Goal: Task Accomplishment & Management: Manage account settings

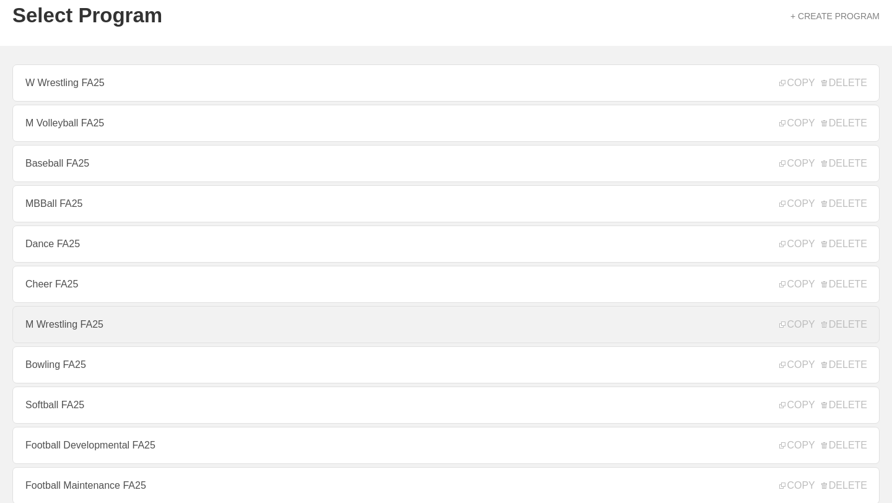
scroll to position [53, 0]
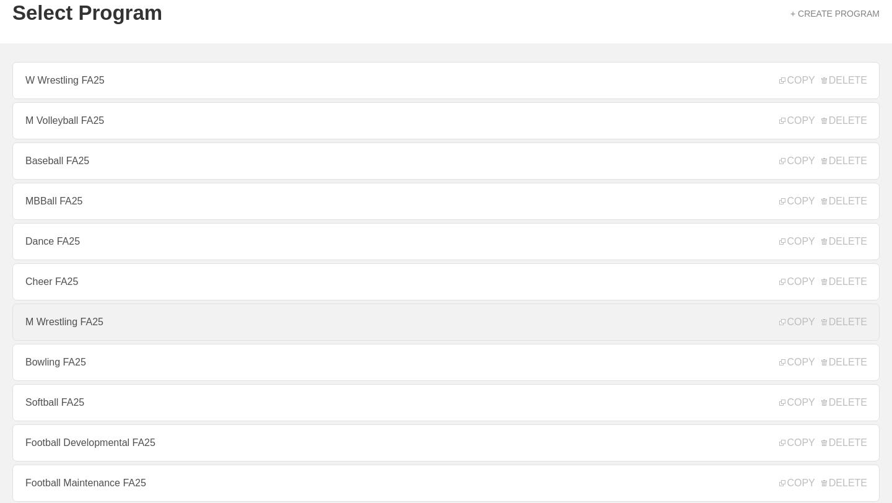
click at [80, 333] on link "M Wrestling FA25" at bounding box center [446, 322] width 868 height 37
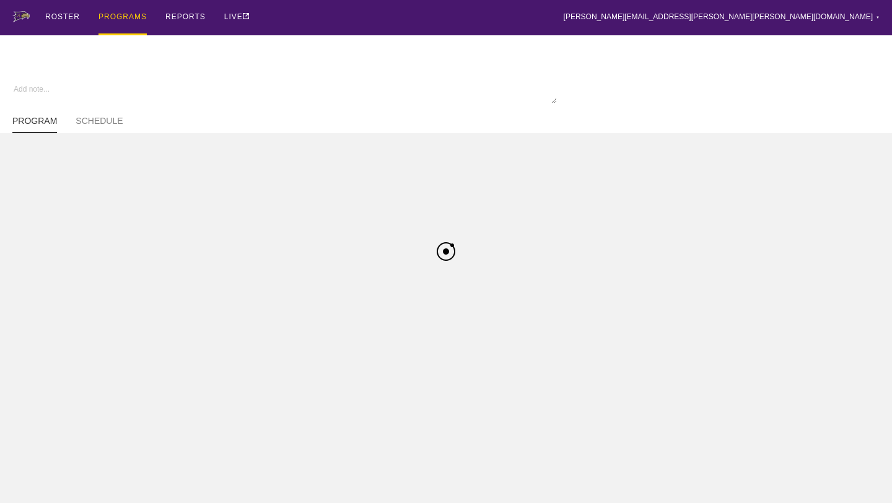
type textarea "x"
type input "M Wrestling FA25"
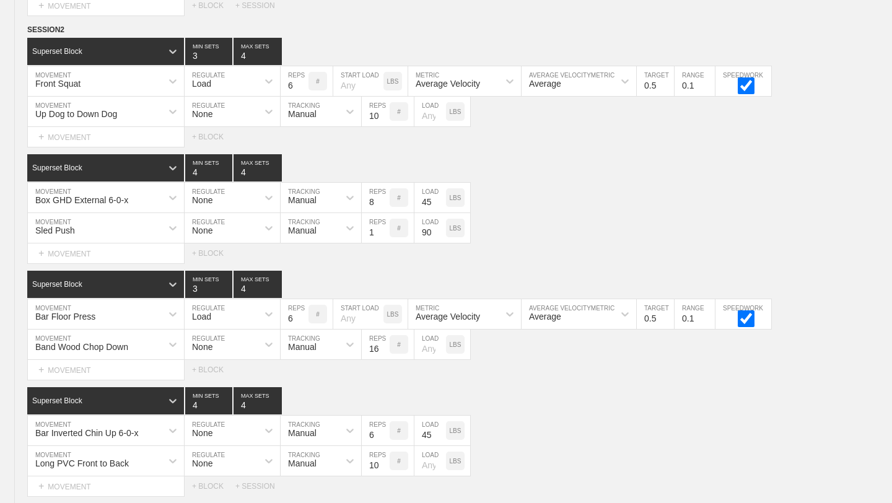
scroll to position [2102, 0]
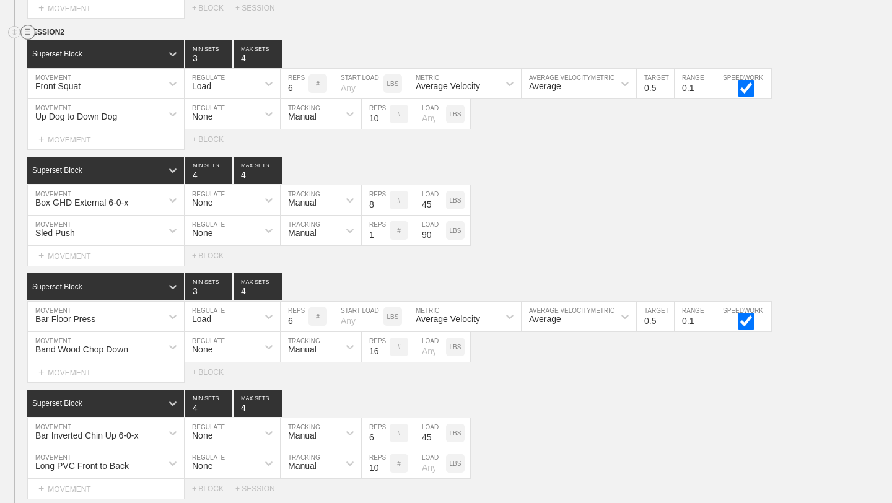
click at [24, 33] on circle at bounding box center [28, 32] width 14 height 14
click at [58, 46] on div "DUPLICATE" at bounding box center [86, 46] width 99 height 19
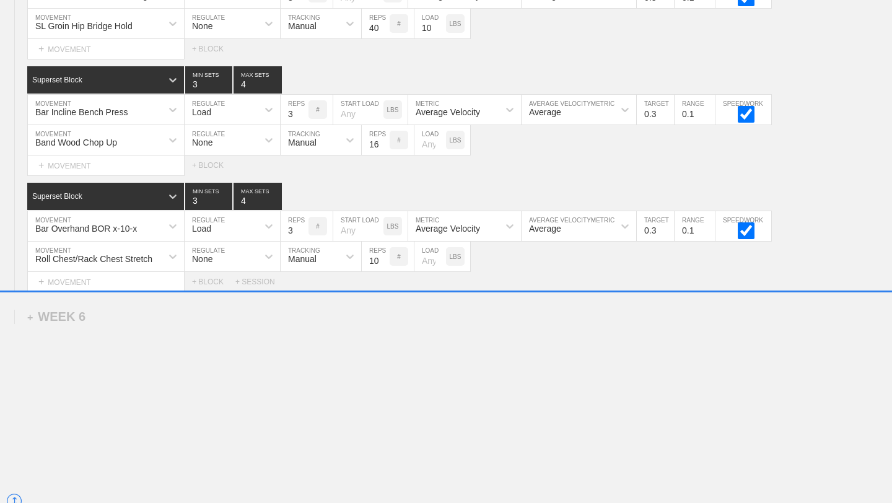
scroll to position [5257, 0]
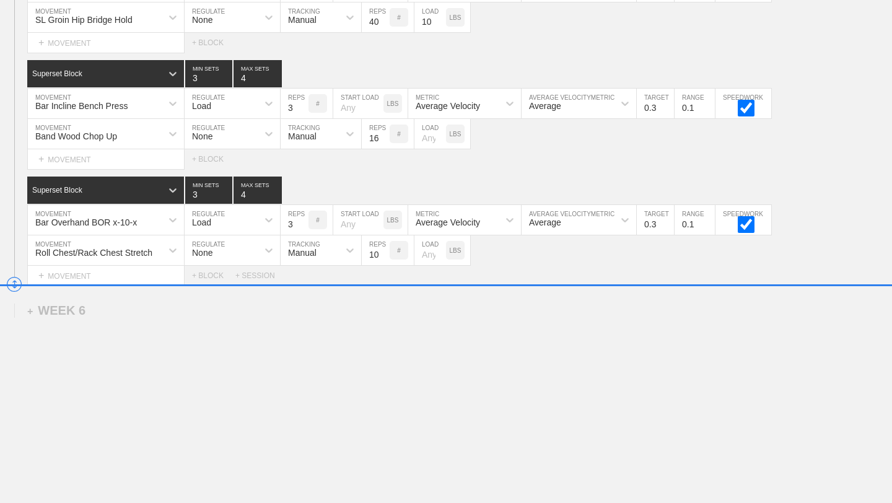
drag, startPoint x: 15, startPoint y: 196, endPoint x: 27, endPoint y: 286, distance: 90.6
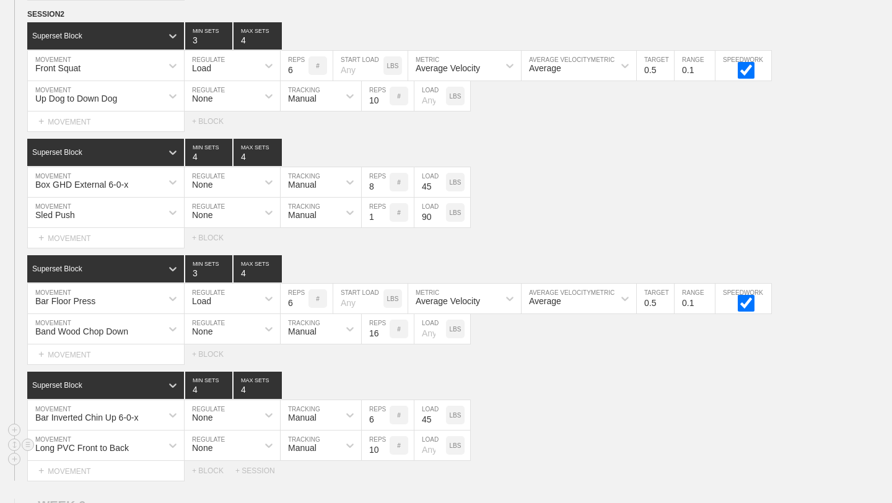
scroll to position [5058, 0]
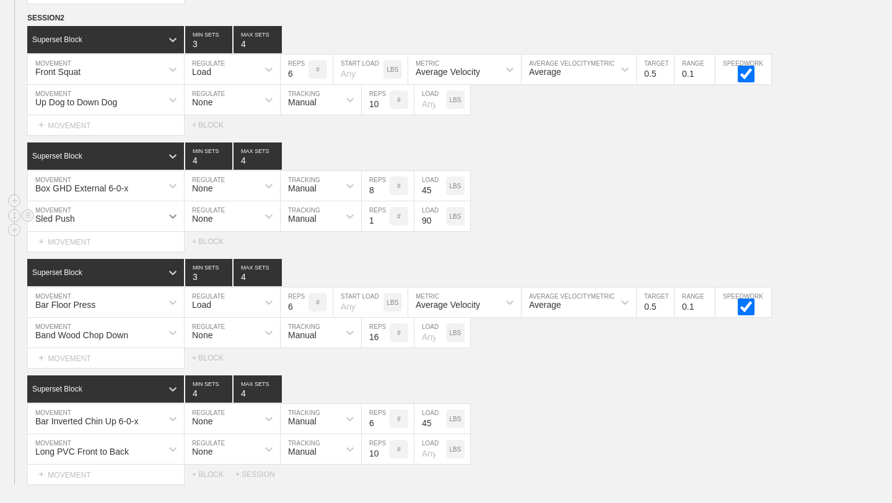
click at [171, 217] on icon at bounding box center [173, 216] width 12 height 12
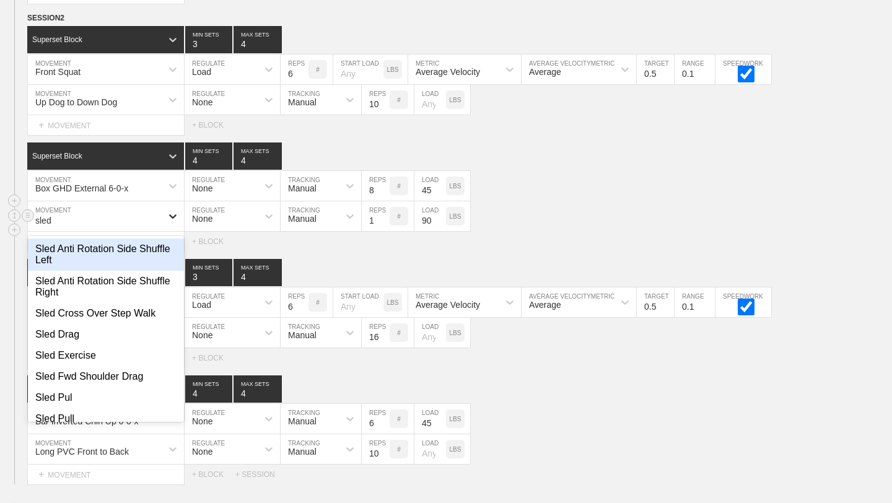
type input "sled"
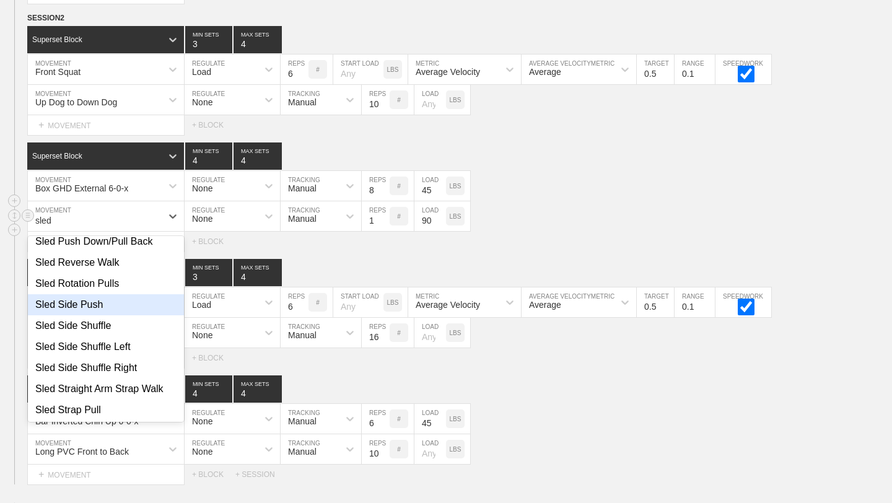
scroll to position [246, 0]
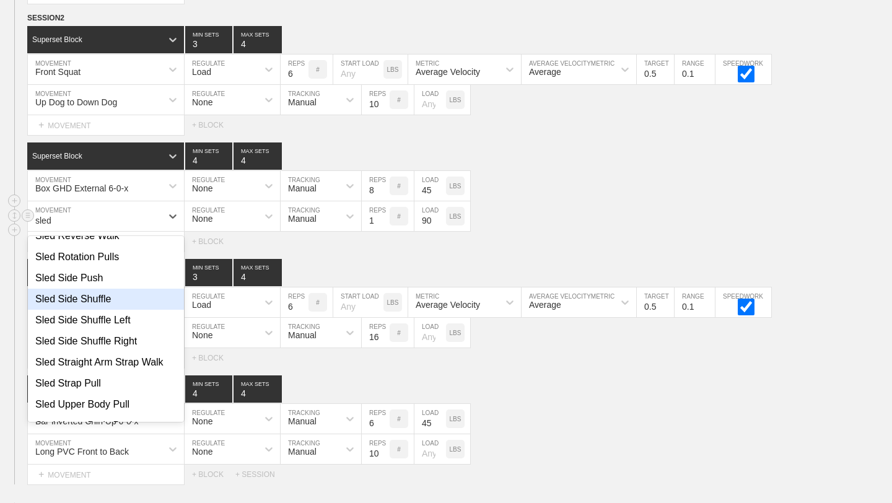
click at [100, 306] on div "Sled Side Shuffle" at bounding box center [106, 299] width 156 height 21
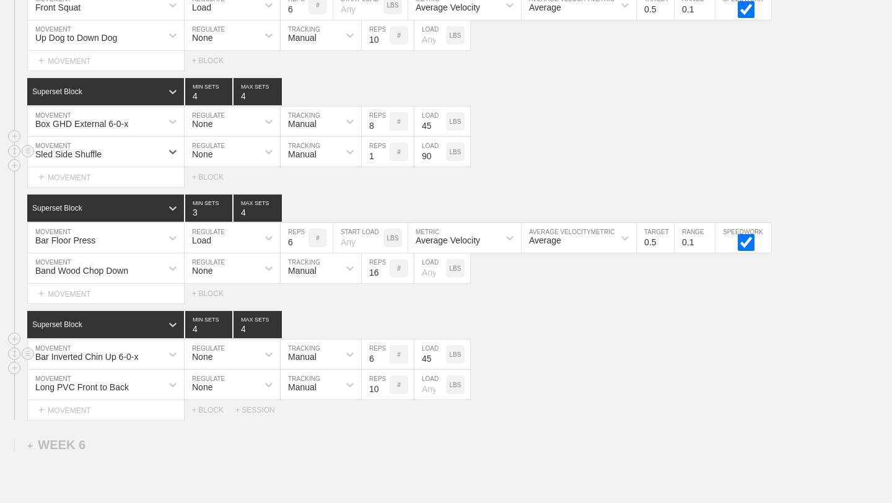
scroll to position [5128, 0]
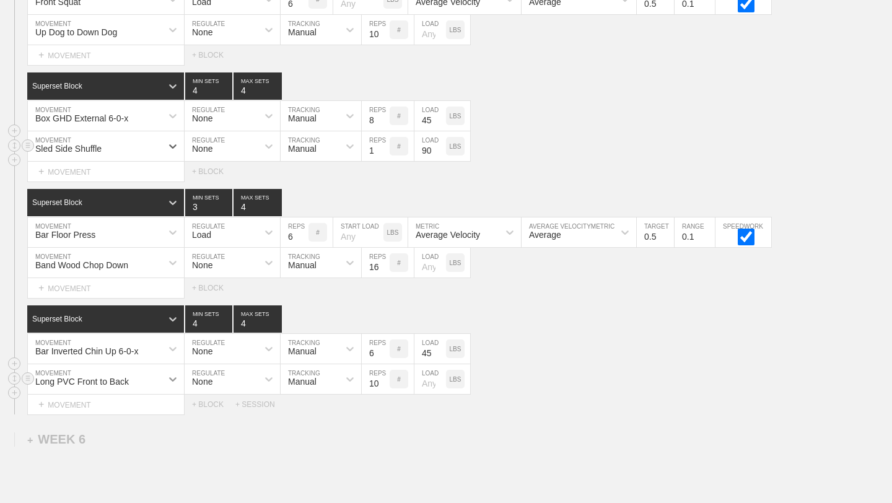
click at [174, 381] on div "Long PVC Front to Back" at bounding box center [106, 379] width 156 height 30
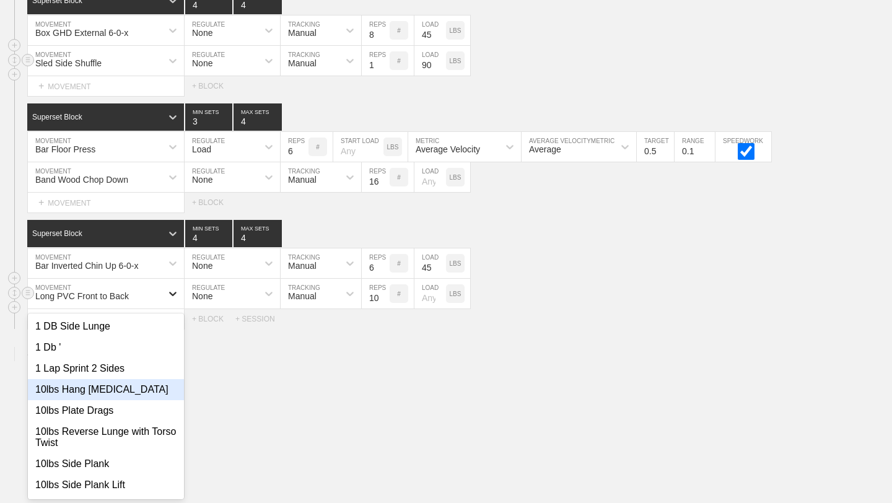
scroll to position [5214, 0]
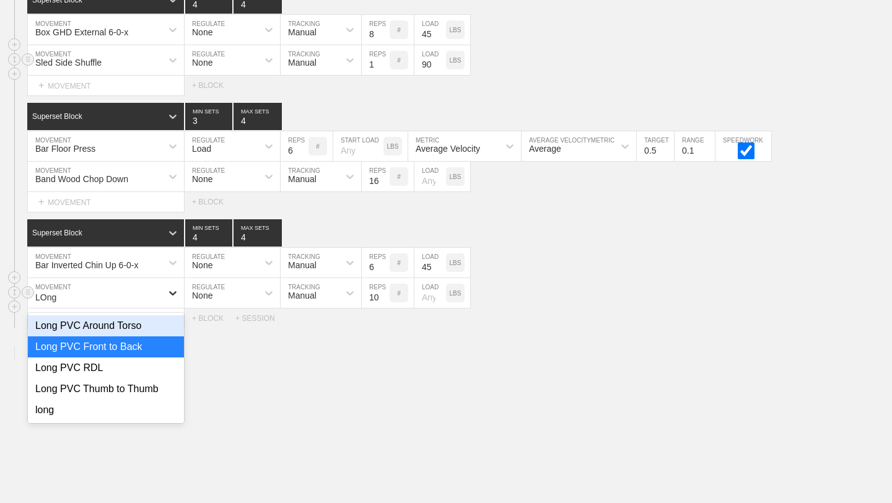
type input "LOng"
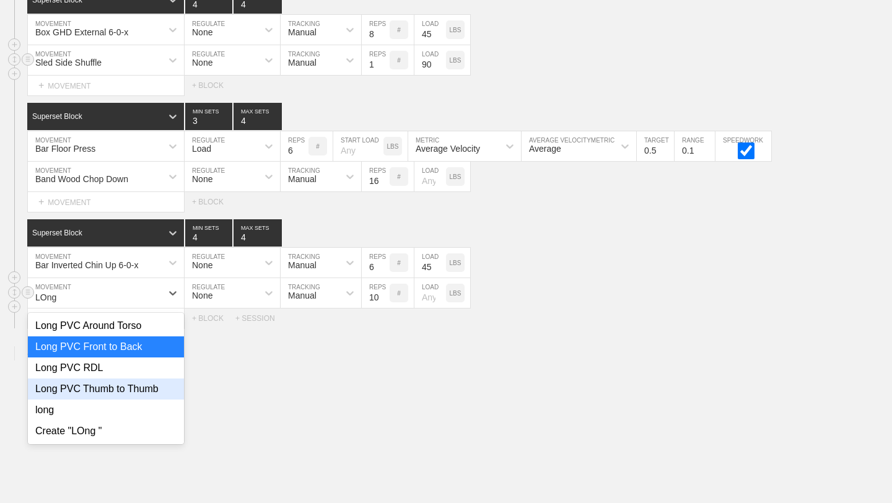
click at [157, 390] on div "Long PVC Thumb to Thumb" at bounding box center [106, 389] width 156 height 21
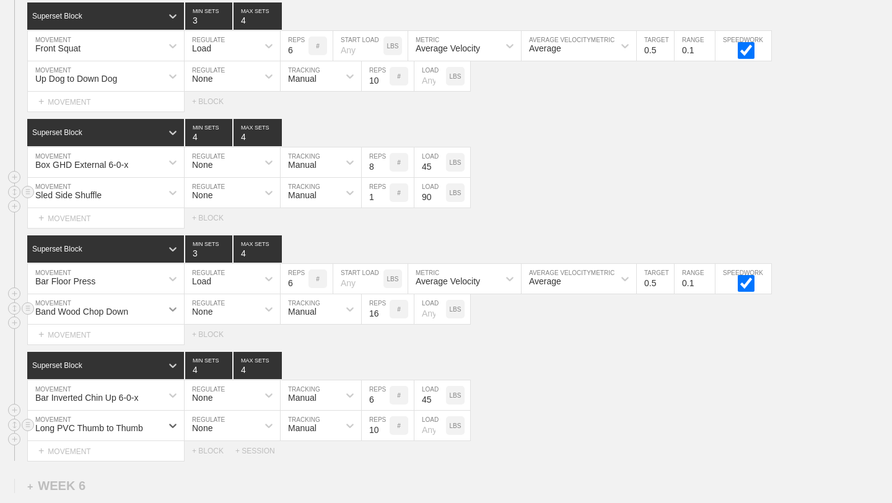
scroll to position [5080, 0]
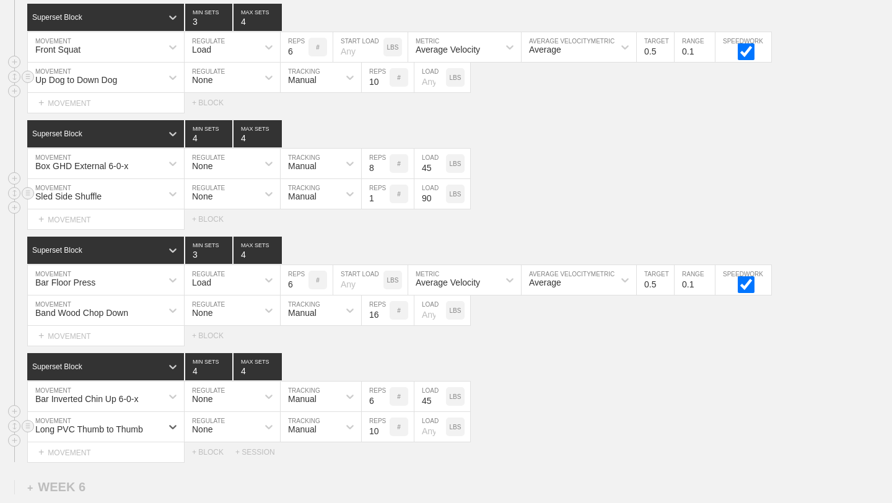
click at [161, 82] on div "Up Dog to Down Dog" at bounding box center [95, 77] width 134 height 21
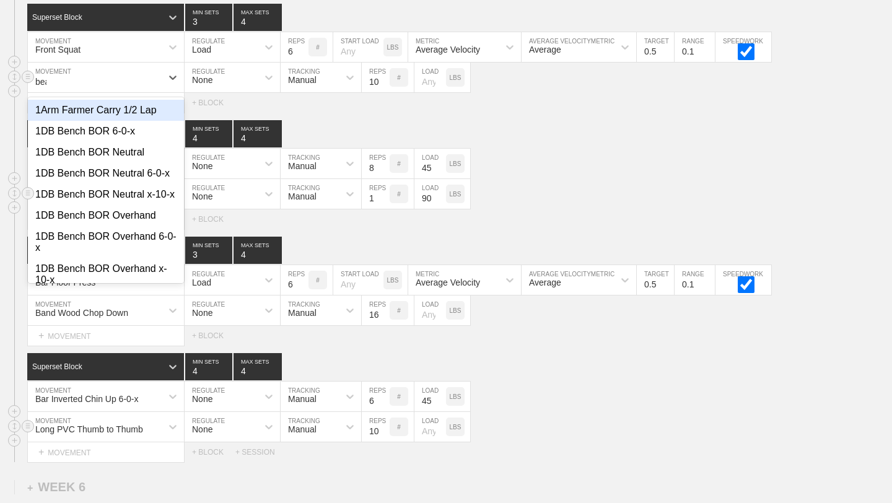
type input "bear"
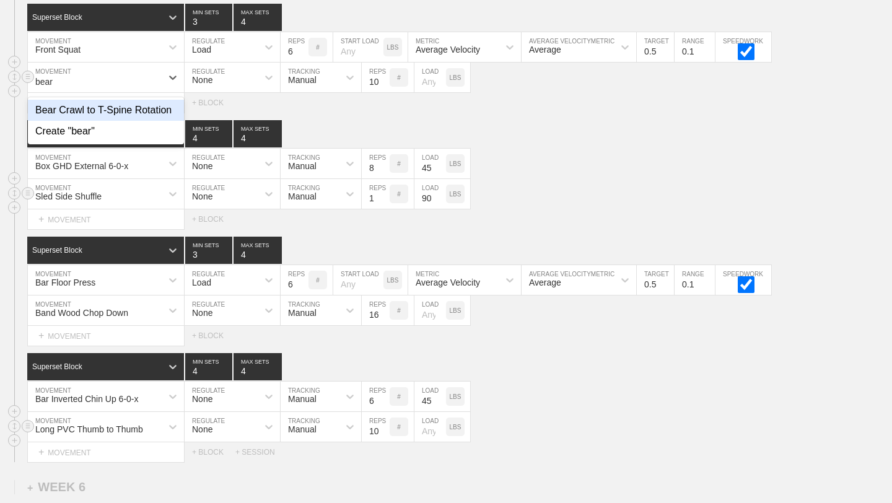
click at [156, 108] on div "Bear Crawl to T-Spine Rotation" at bounding box center [106, 110] width 156 height 21
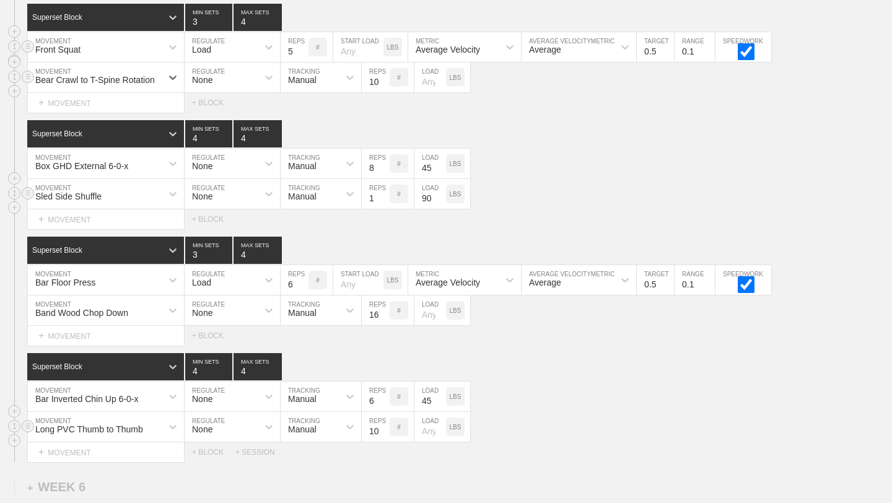
click at [304, 53] on input "5" at bounding box center [295, 47] width 28 height 30
click at [304, 53] on input "4" at bounding box center [295, 47] width 28 height 30
type input "3"
click at [304, 53] on input "3" at bounding box center [295, 47] width 28 height 30
click at [667, 53] on input "0.4" at bounding box center [655, 47] width 37 height 30
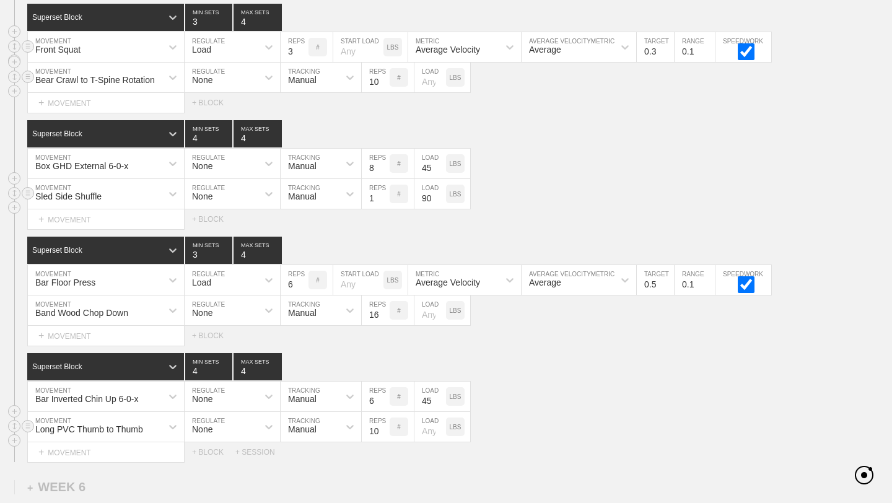
type input "0.3"
click at [667, 53] on input "0.3" at bounding box center [655, 47] width 37 height 30
click at [669, 287] on input "0.4" at bounding box center [655, 280] width 37 height 30
type input "0.3"
click at [669, 287] on input "0.3" at bounding box center [655, 280] width 37 height 30
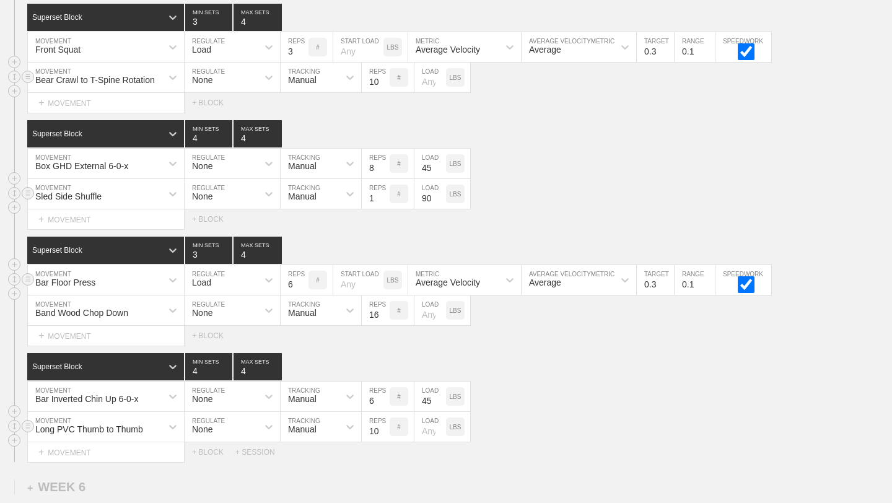
click at [305, 285] on input "5" at bounding box center [295, 280] width 28 height 30
click at [305, 285] on input "4" at bounding box center [295, 280] width 28 height 30
type input "3"
click at [305, 285] on input "3" at bounding box center [295, 280] width 28 height 30
click at [522, 355] on div "Superset Block 4 MIN SETS 4 MAX SETS" at bounding box center [459, 366] width 865 height 27
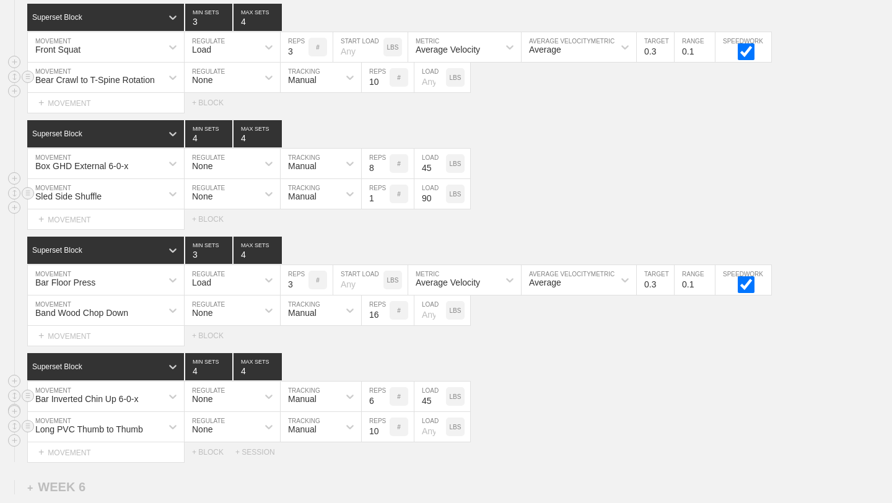
click at [152, 396] on div "Bar Inverted Chin Up 6-0-x" at bounding box center [106, 397] width 156 height 30
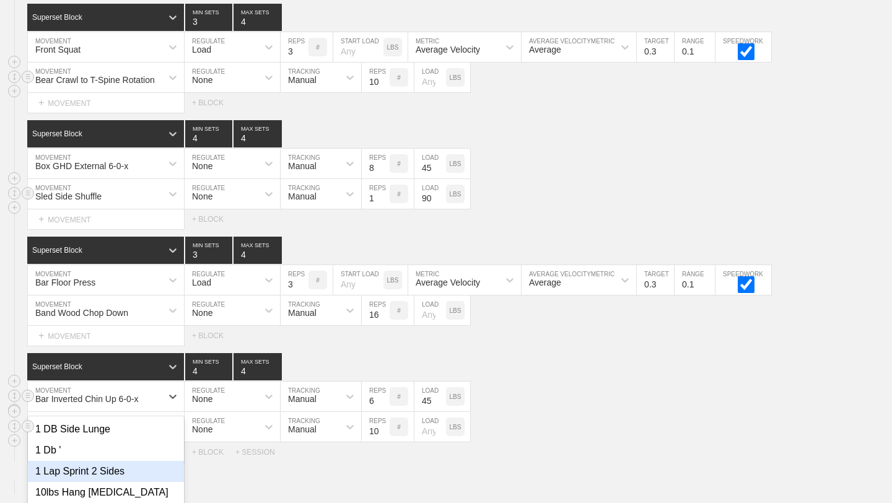
scroll to position [5184, 0]
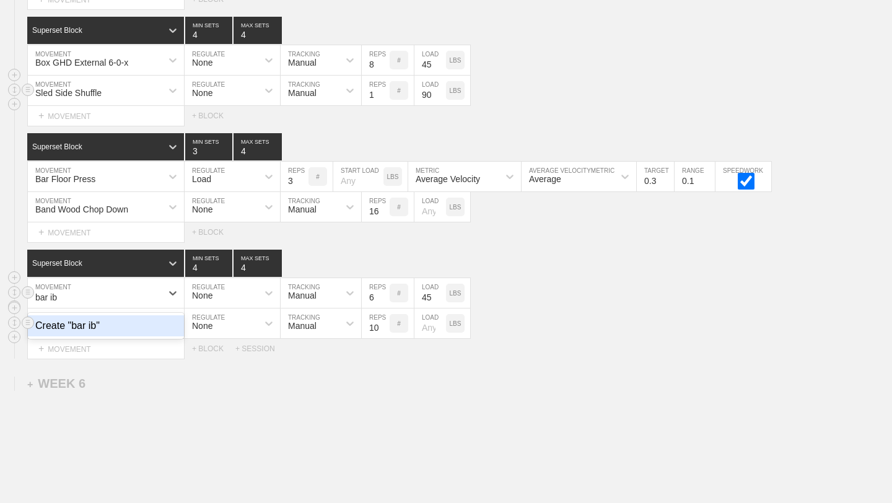
type input "bar i"
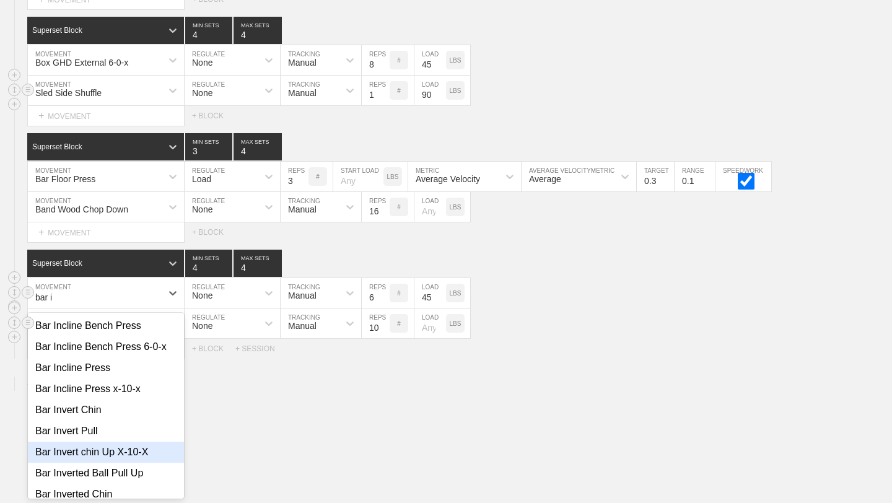
click at [143, 460] on div "Bar Invert chin Up X-10-X" at bounding box center [106, 452] width 156 height 21
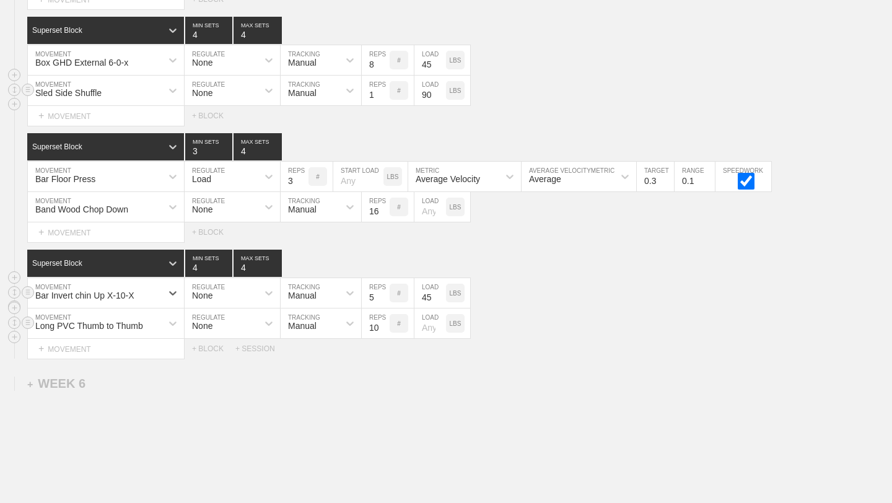
click at [384, 300] on input "5" at bounding box center [376, 293] width 28 height 30
click at [384, 300] on input "4" at bounding box center [376, 293] width 28 height 30
type input "3"
click at [384, 300] on input "3" at bounding box center [376, 293] width 28 height 30
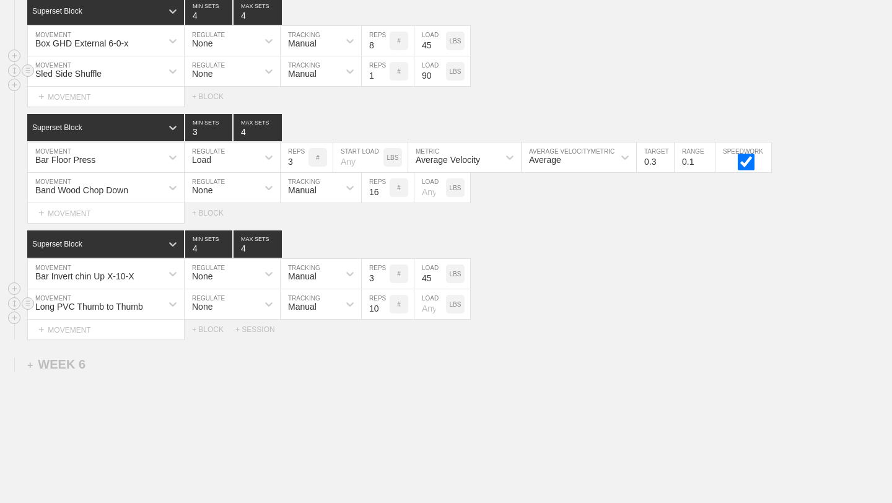
scroll to position [5176, 0]
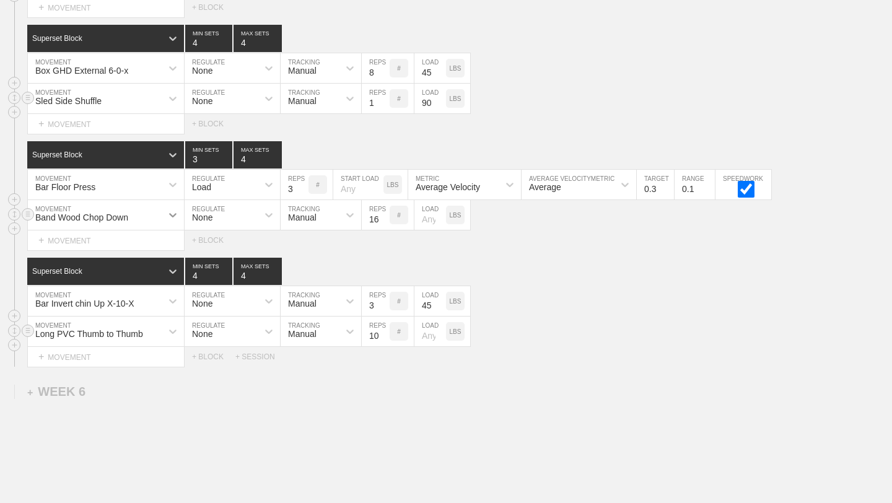
click at [163, 215] on div at bounding box center [173, 215] width 22 height 22
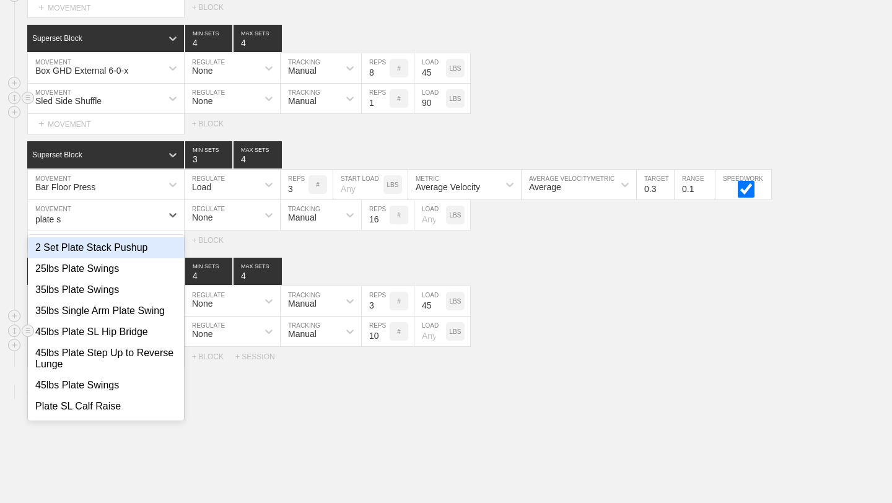
type input "plate su"
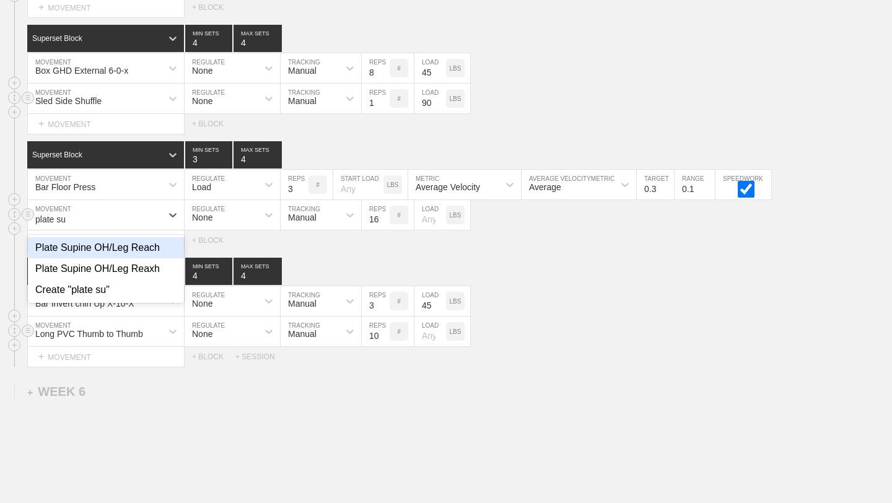
click at [150, 249] on div "Plate Supine OH/Leg Reach" at bounding box center [106, 247] width 156 height 21
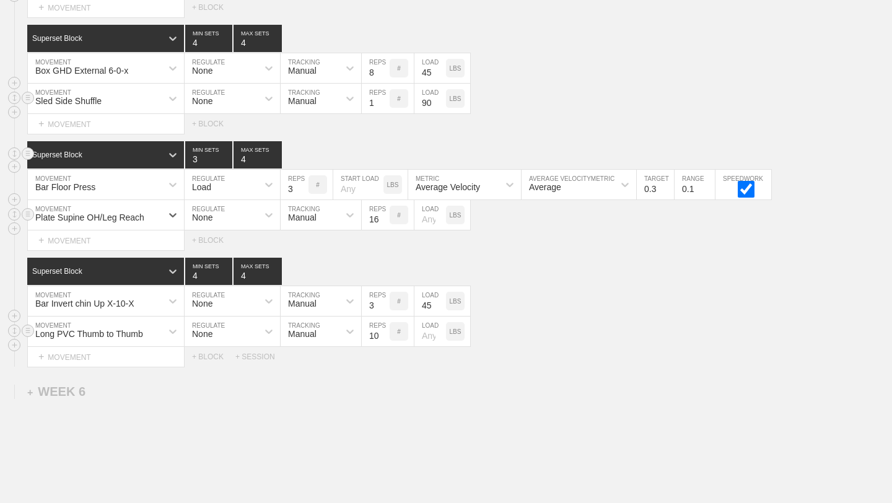
click at [797, 143] on div "Superset Block 3 MIN SETS 4 MAX SETS" at bounding box center [459, 154] width 865 height 27
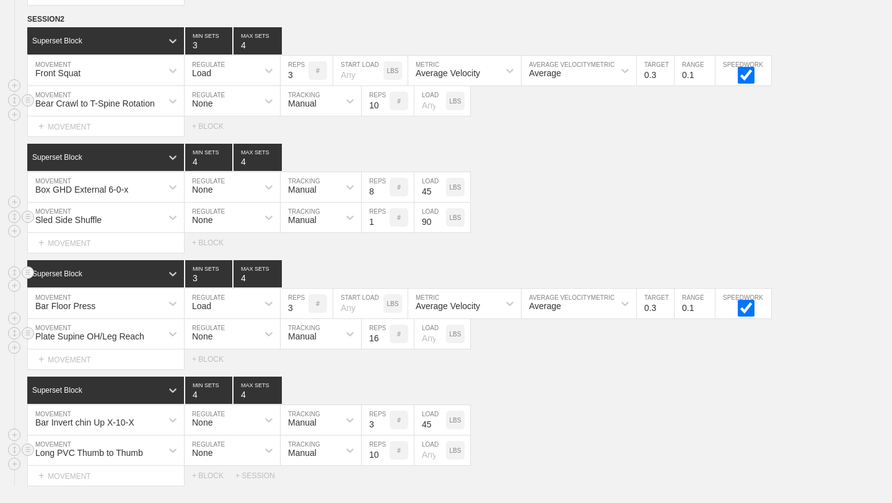
scroll to position [5053, 0]
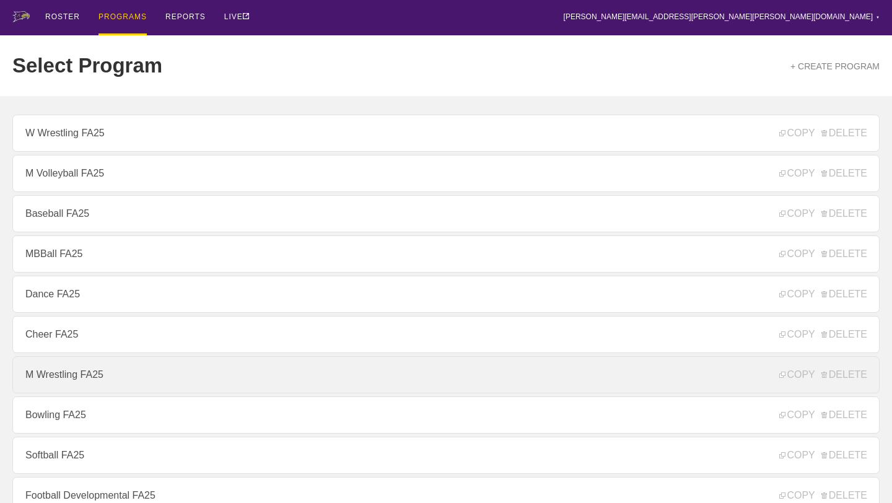
click at [98, 374] on link "M Wrestling FA25" at bounding box center [446, 374] width 868 height 37
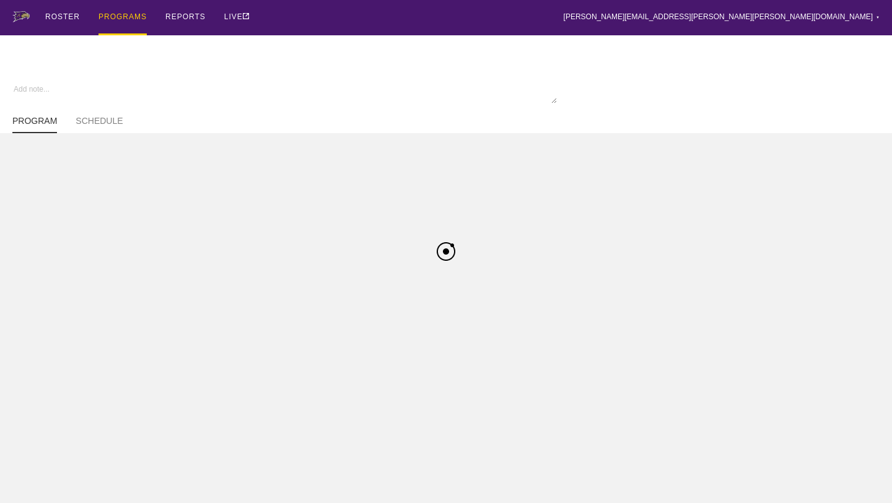
type textarea "x"
type input "M Wrestling FA25"
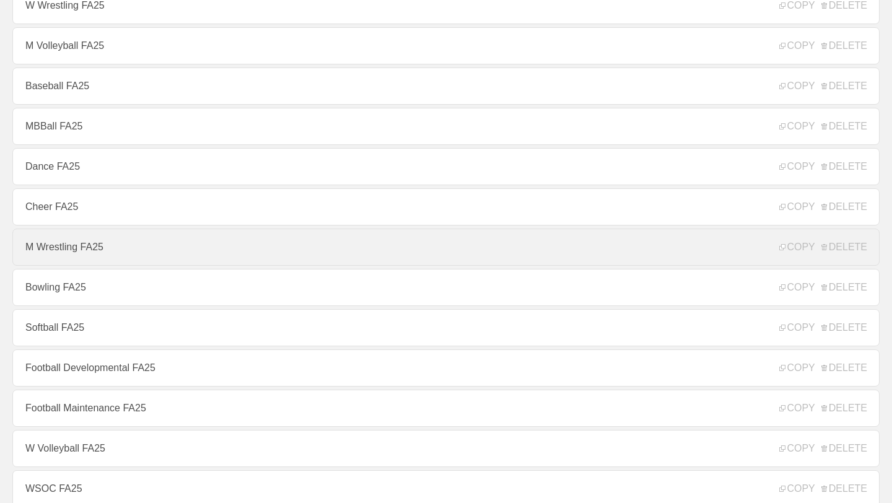
scroll to position [130, 0]
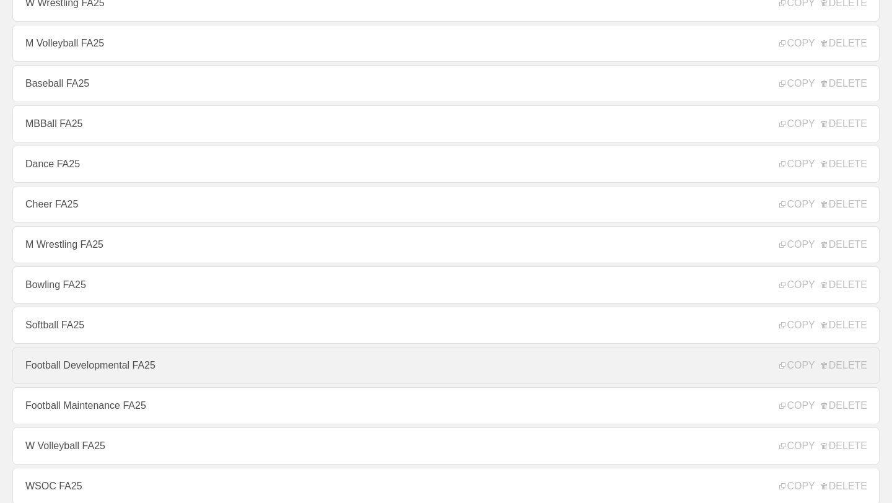
click at [107, 368] on link "Football Developmental FA25" at bounding box center [446, 365] width 868 height 37
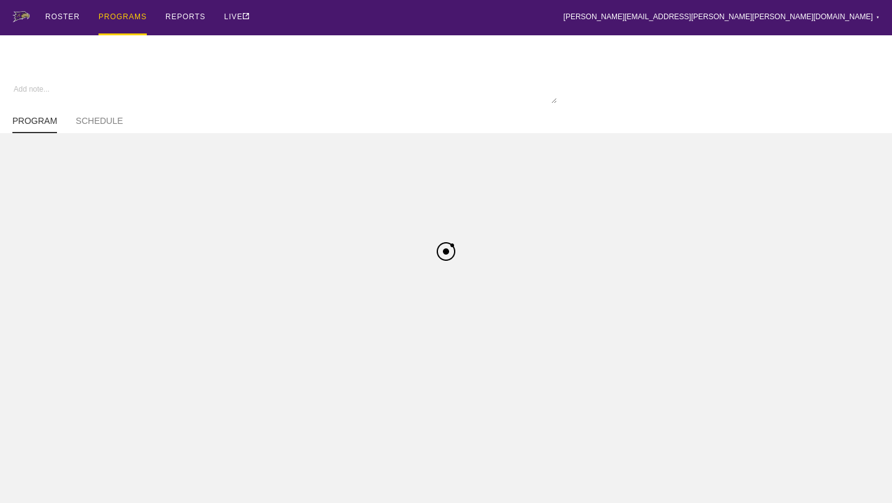
type textarea "x"
type input "Football Developmental FA25"
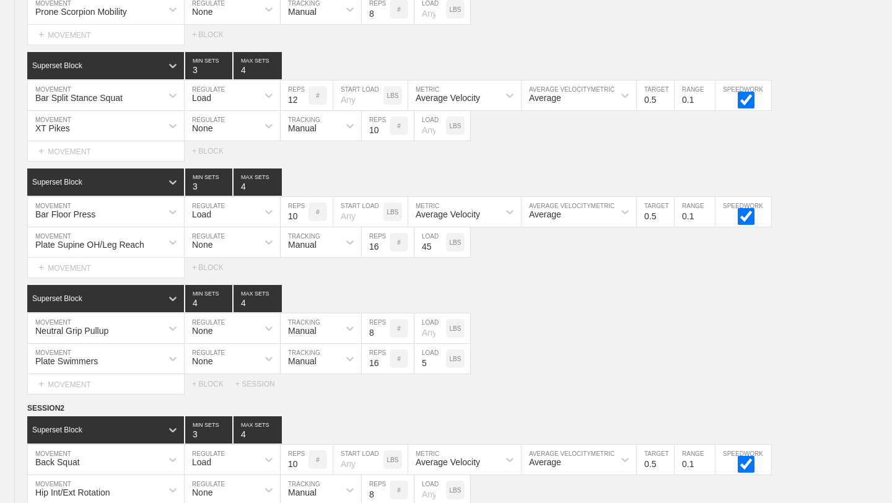
scroll to position [4355, 0]
